Goal: Task Accomplishment & Management: Manage account settings

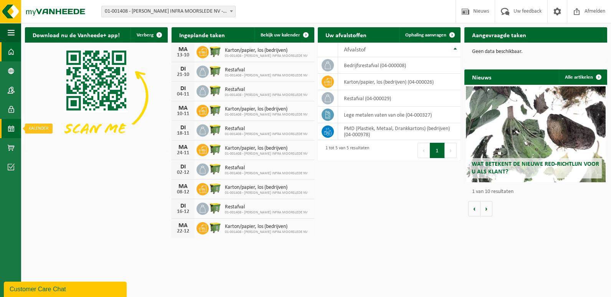
click at [11, 123] on span at bounding box center [11, 128] width 7 height 19
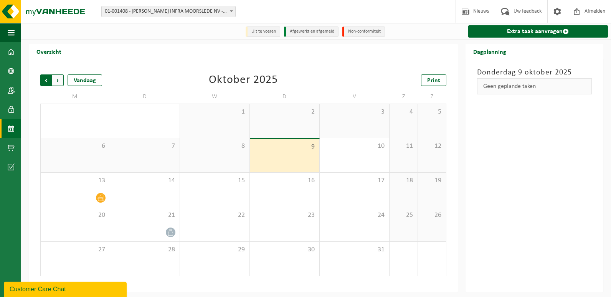
click at [59, 80] on span "Volgende" at bounding box center [58, 80] width 12 height 12
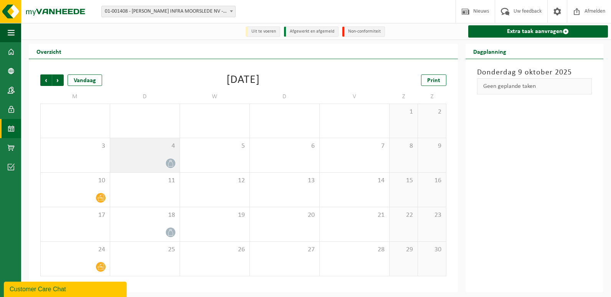
click at [171, 165] on icon at bounding box center [170, 163] width 7 height 7
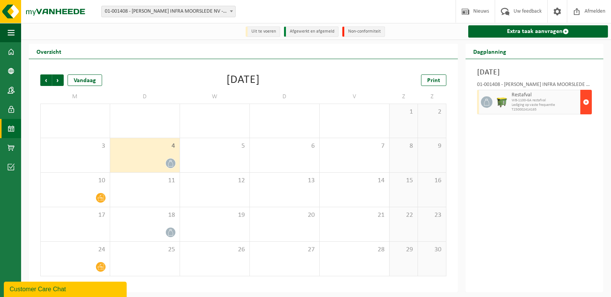
click at [584, 101] on span "button" at bounding box center [586, 101] width 6 height 15
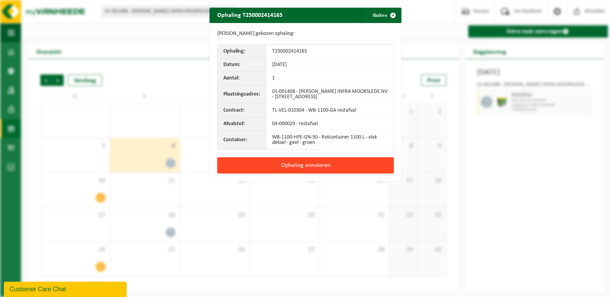
click at [292, 166] on button "Ophaling annuleren" at bounding box center [305, 165] width 176 height 16
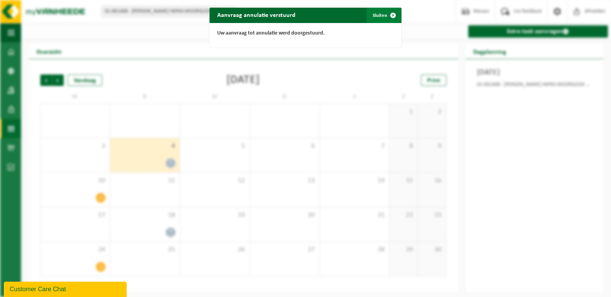
click at [390, 14] on span "button" at bounding box center [392, 15] width 15 height 15
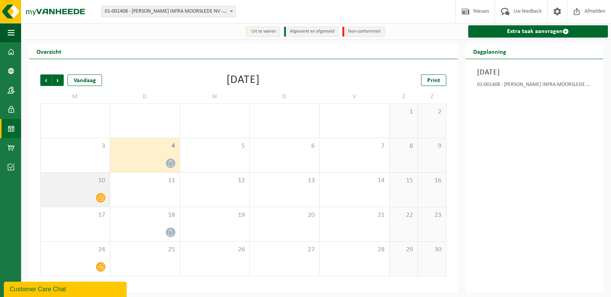
click at [96, 194] on div at bounding box center [74, 198] width 61 height 10
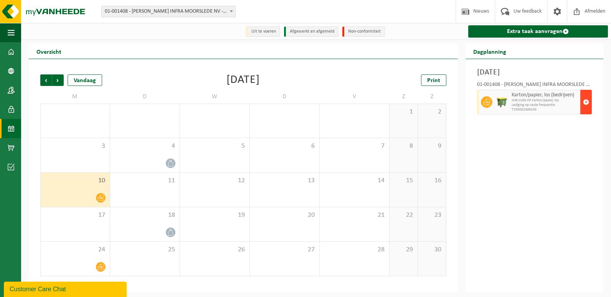
click at [587, 102] on span "button" at bounding box center [586, 101] width 6 height 15
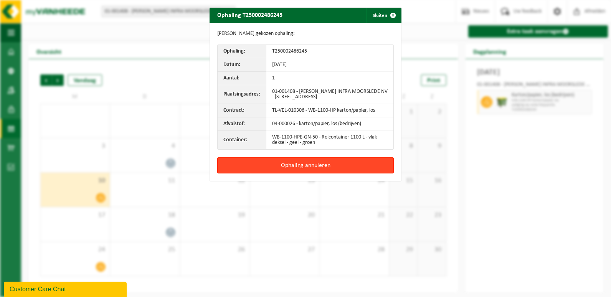
click at [321, 166] on button "Ophaling annuleren" at bounding box center [305, 165] width 176 height 16
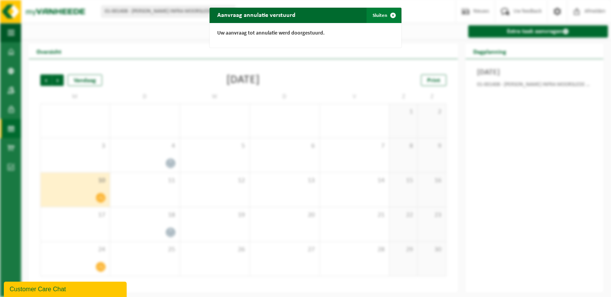
click at [388, 13] on span "button" at bounding box center [392, 15] width 15 height 15
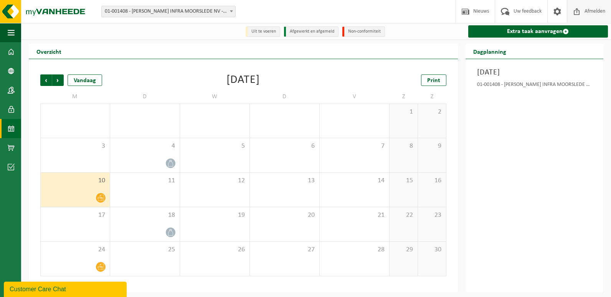
click at [580, 11] on span at bounding box center [577, 11] width 12 height 23
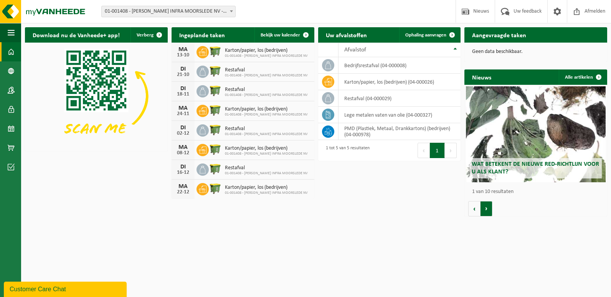
click at [489, 207] on button "Volgende" at bounding box center [486, 208] width 12 height 15
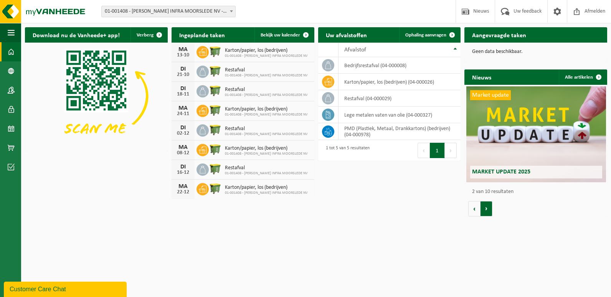
scroll to position [0, 143]
click at [489, 207] on button "Volgende" at bounding box center [486, 208] width 12 height 15
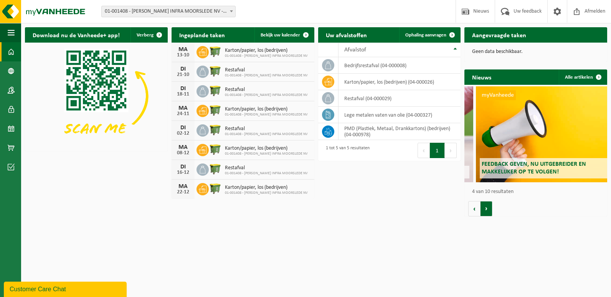
scroll to position [0, 428]
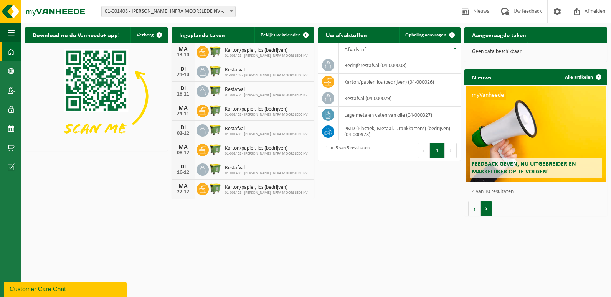
click at [489, 207] on button "Volgende" at bounding box center [486, 208] width 12 height 15
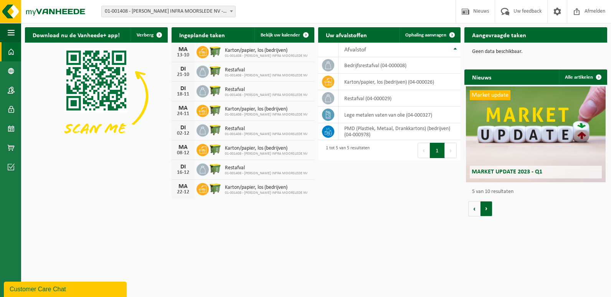
click at [489, 207] on button "Volgende" at bounding box center [486, 208] width 12 height 15
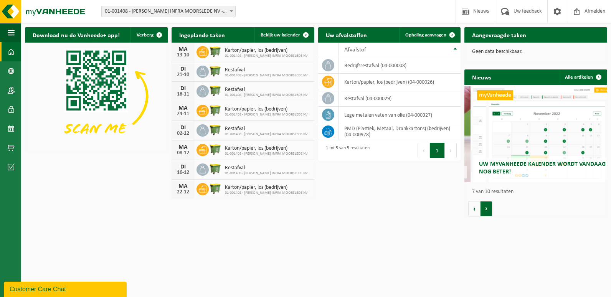
scroll to position [0, 855]
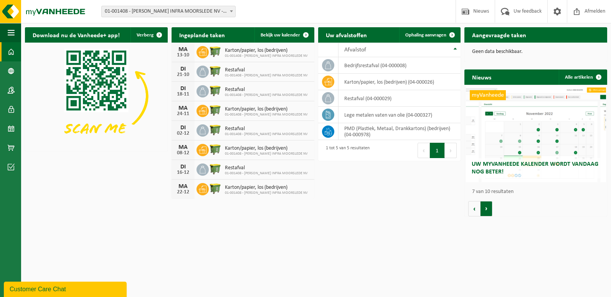
click at [482, 212] on button "Volgende" at bounding box center [486, 208] width 12 height 15
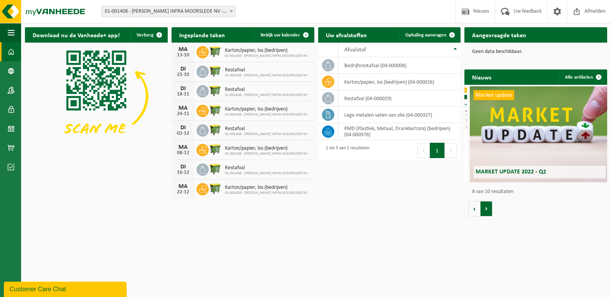
scroll to position [0, 998]
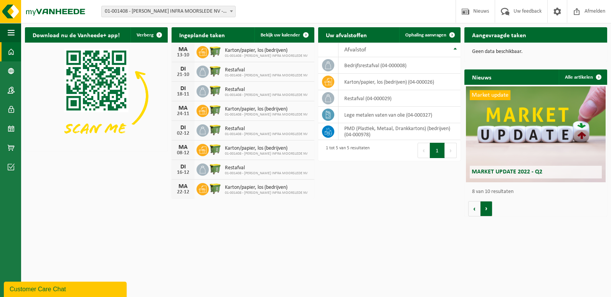
click at [482, 213] on button "Volgende" at bounding box center [486, 208] width 12 height 15
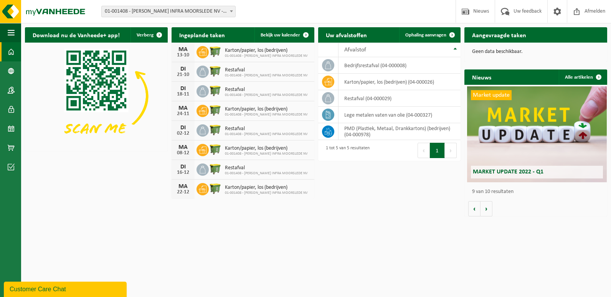
scroll to position [0, 1141]
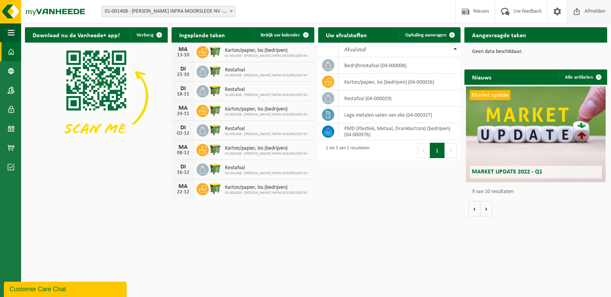
click at [595, 11] on span "Afmelden" at bounding box center [594, 11] width 25 height 23
